Goal: Information Seeking & Learning: Learn about a topic

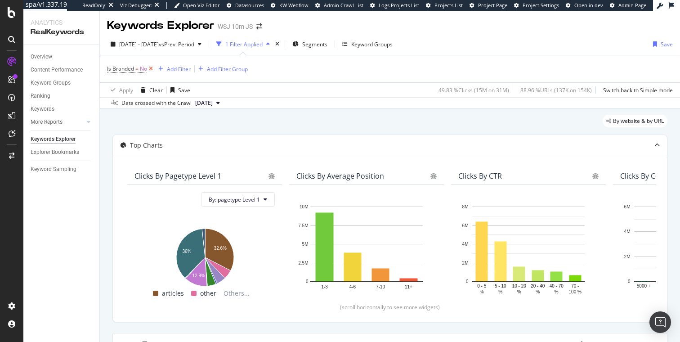
click at [152, 69] on icon at bounding box center [151, 68] width 8 height 9
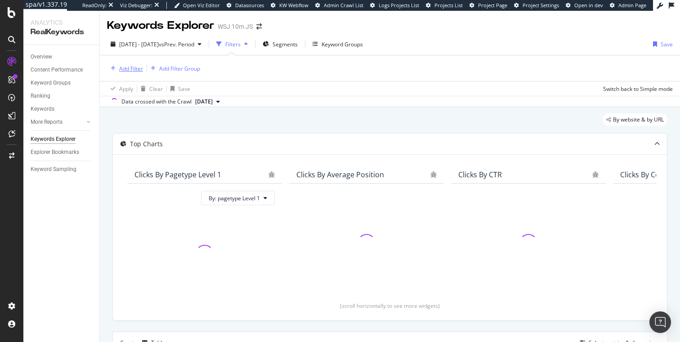
click at [126, 69] on div "Add Filter" at bounding box center [131, 69] width 24 height 8
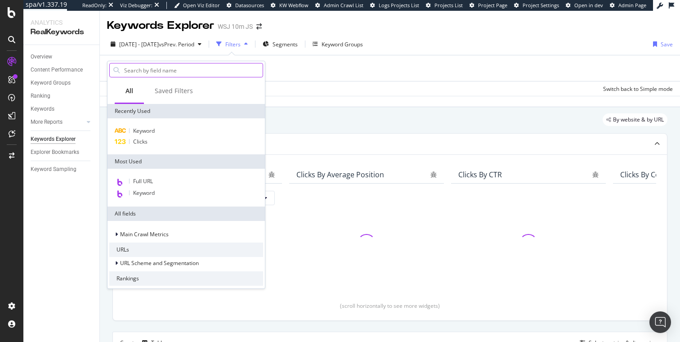
click at [175, 69] on input "text" at bounding box center [192, 69] width 139 height 13
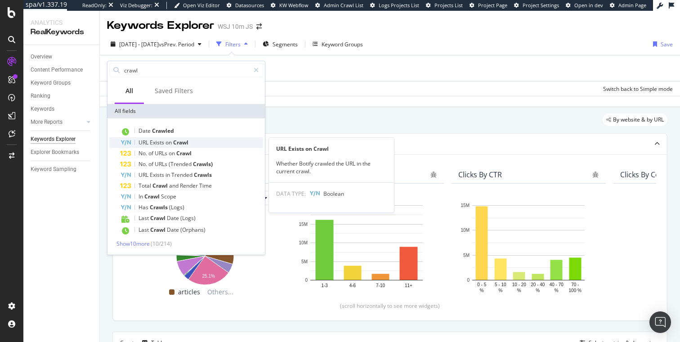
type input "crawl"
click at [181, 140] on span "Crawl" at bounding box center [180, 142] width 15 height 8
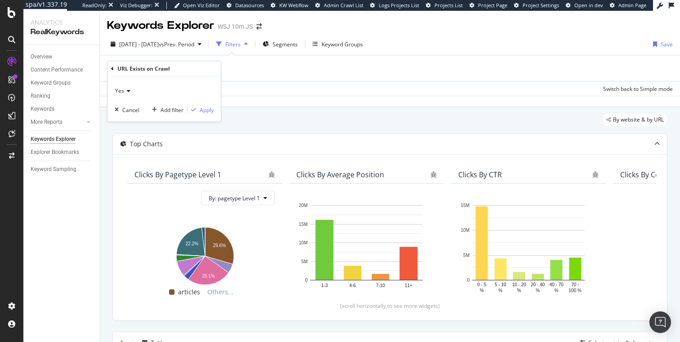
click at [125, 95] on div "Yes" at bounding box center [164, 91] width 99 height 14
click at [129, 122] on div "No" at bounding box center [165, 121] width 96 height 12
click at [207, 109] on div "Apply" at bounding box center [207, 110] width 14 height 8
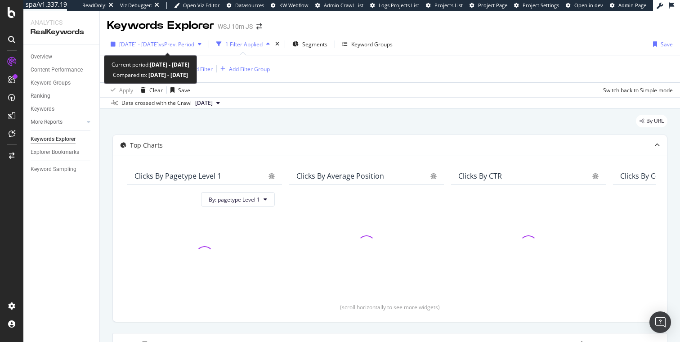
click at [133, 49] on div "[DATE] - [DATE] vs Prev. Period" at bounding box center [156, 43] width 98 height 13
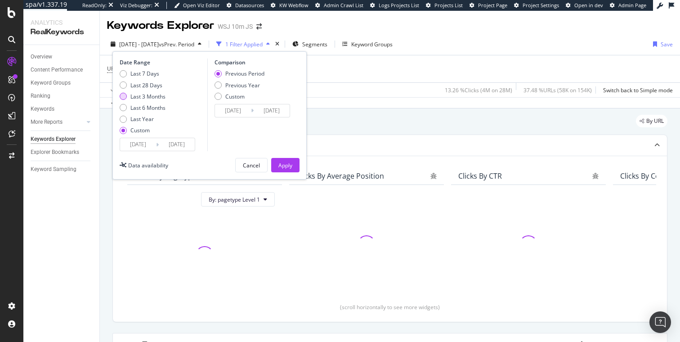
click at [156, 99] on div "Last 3 Months" at bounding box center [147, 97] width 35 height 8
type input "[DATE]"
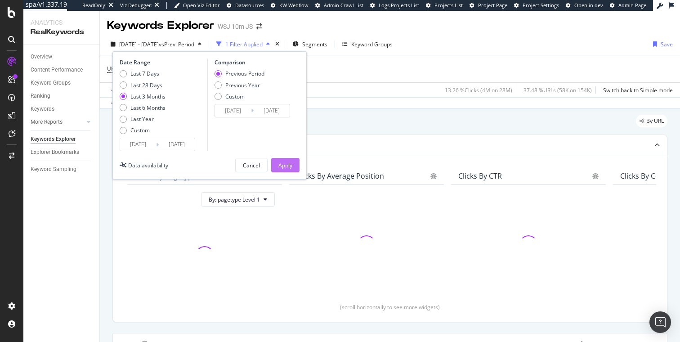
click at [289, 164] on div "Apply" at bounding box center [285, 165] width 14 height 8
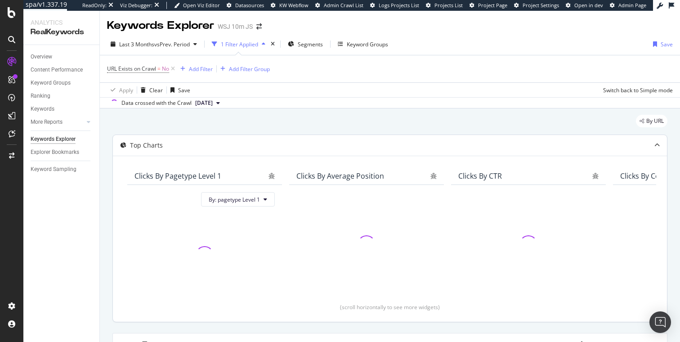
scroll to position [179, 0]
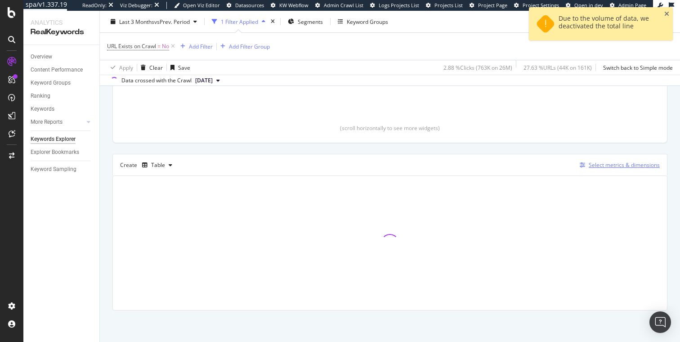
click at [596, 167] on div "Select metrics & dimensions" at bounding box center [623, 165] width 71 height 8
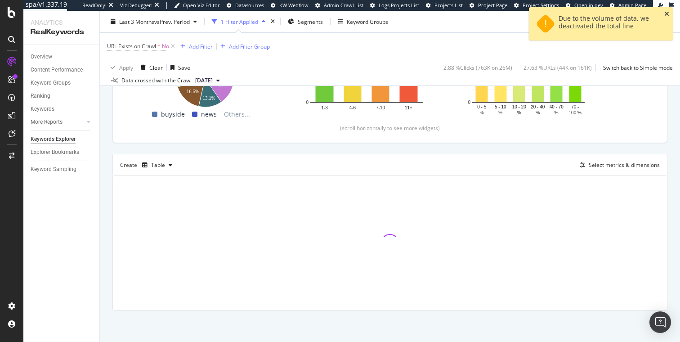
click at [667, 13] on icon "close toast" at bounding box center [666, 14] width 5 height 6
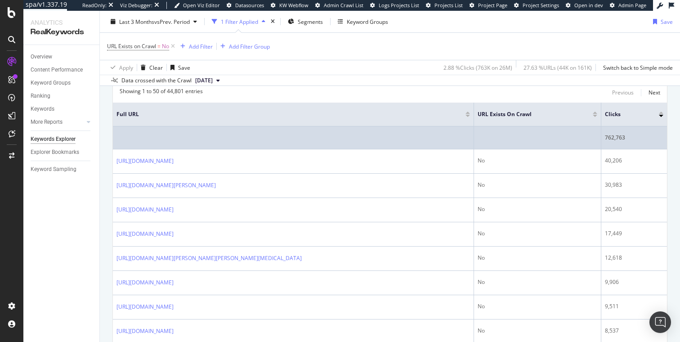
scroll to position [300, 0]
